Goal: Information Seeking & Learning: Find specific fact

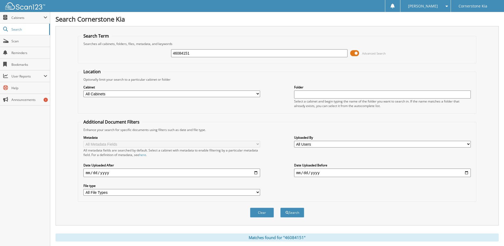
drag, startPoint x: 192, startPoint y: 53, endPoint x: 182, endPoint y: 54, distance: 9.9
click at [182, 54] on input "46084151" at bounding box center [259, 53] width 177 height 8
type input "46083753"
click at [281, 207] on button "Search" at bounding box center [293, 212] width 24 height 10
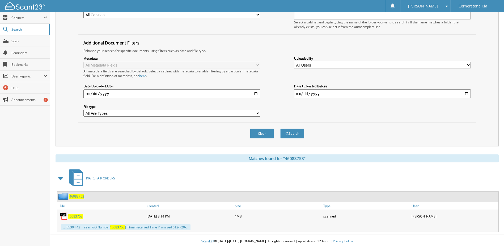
scroll to position [81, 0]
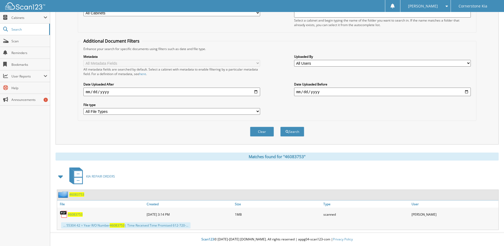
click at [73, 214] on span "46083753" at bounding box center [75, 214] width 15 height 5
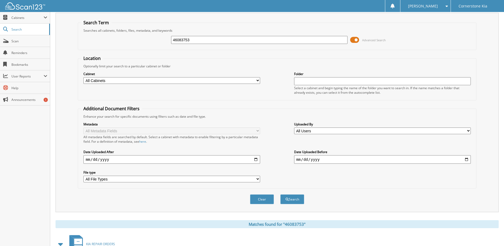
scroll to position [0, 0]
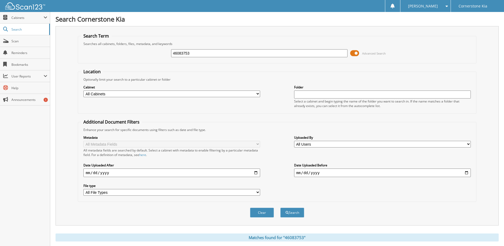
drag, startPoint x: 190, startPoint y: 54, endPoint x: 182, endPoint y: 53, distance: 8.8
click at [182, 53] on input "46083753" at bounding box center [259, 53] width 177 height 8
type input "46083203"
click at [281, 207] on button "Search" at bounding box center [293, 212] width 24 height 10
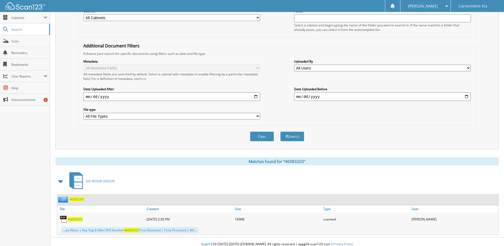
scroll to position [81, 0]
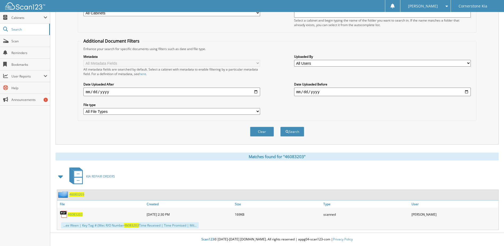
click at [77, 214] on span "46083203" at bounding box center [75, 214] width 15 height 5
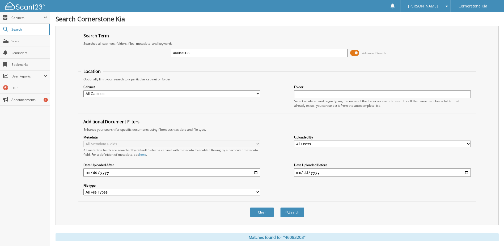
scroll to position [0, 0]
